Goal: Find contact information: Find contact information

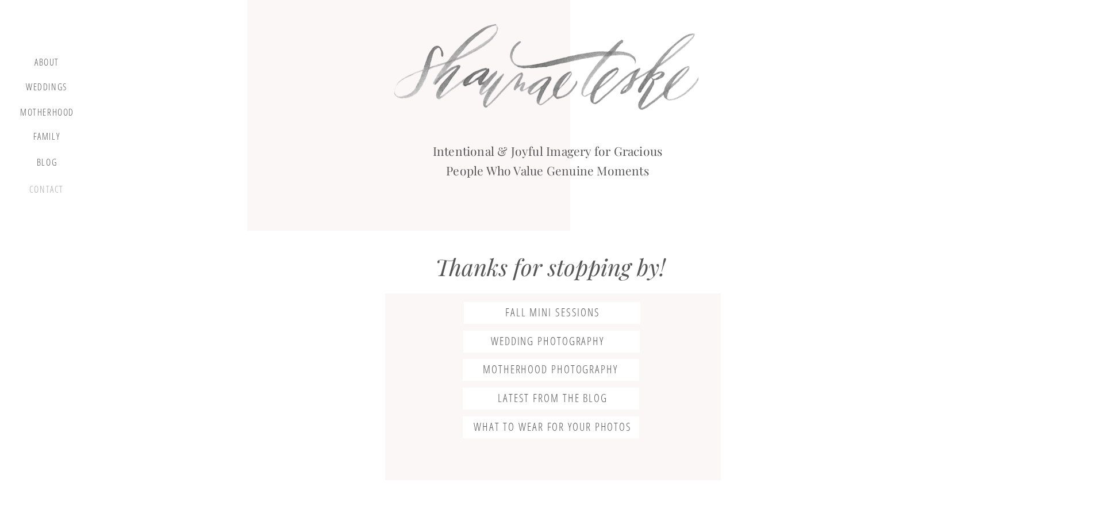
click at [51, 188] on div "contact" at bounding box center [46, 192] width 39 height 16
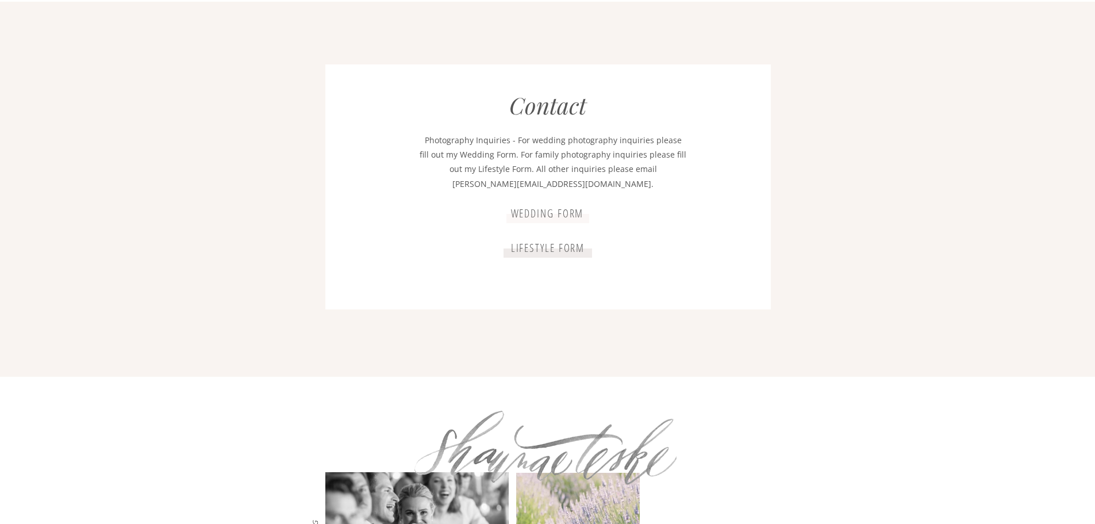
scroll to position [2080, 0]
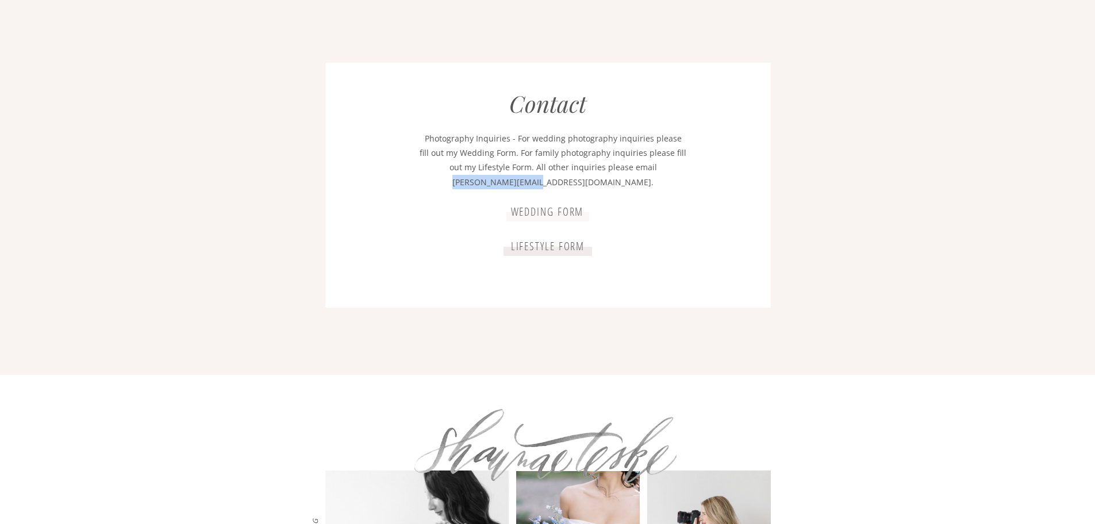
drag, startPoint x: 597, startPoint y: 182, endPoint x: 507, endPoint y: 182, distance: 89.7
click at [507, 182] on p "Photography Inquiries - For wedding photography inquiries please fill out my We…" at bounding box center [553, 161] width 267 height 60
copy p "[PERSON_NAME][EMAIL_ADDRESS][DOMAIN_NAME]"
